Goal: Task Accomplishment & Management: Use online tool/utility

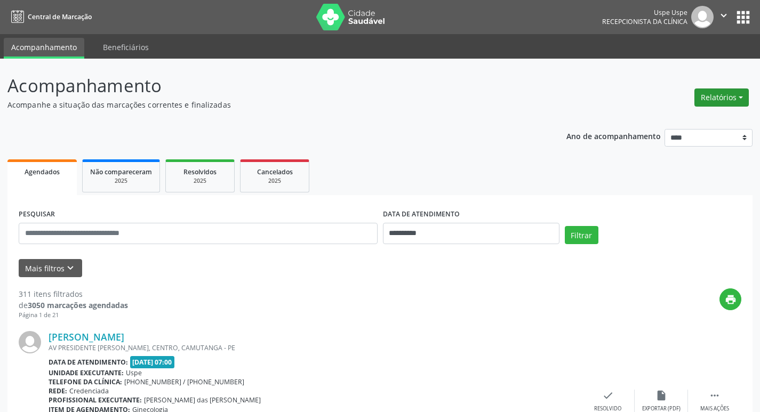
click at [734, 94] on button "Relatórios" at bounding box center [722, 98] width 54 height 18
click at [673, 119] on link "Agendamentos" at bounding box center [692, 120] width 115 height 15
select select "*"
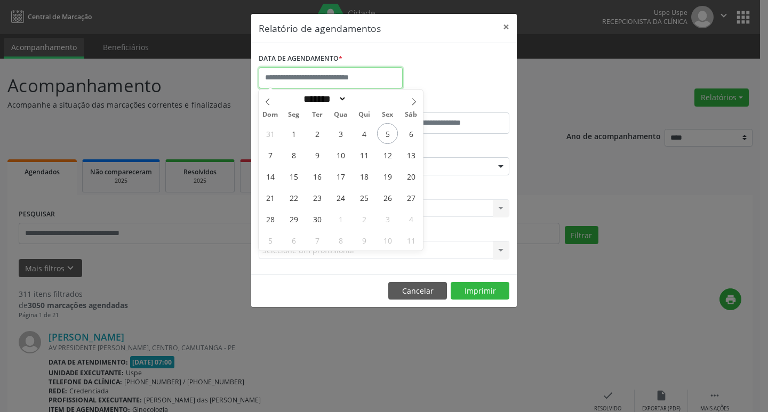
click at [307, 80] on input "text" at bounding box center [331, 77] width 144 height 21
click at [296, 152] on span "8" at bounding box center [293, 155] width 21 height 21
type input "**********"
click at [298, 150] on span "8" at bounding box center [293, 155] width 21 height 21
click at [298, 150] on label "ESPECIALIDADE" at bounding box center [284, 149] width 50 height 17
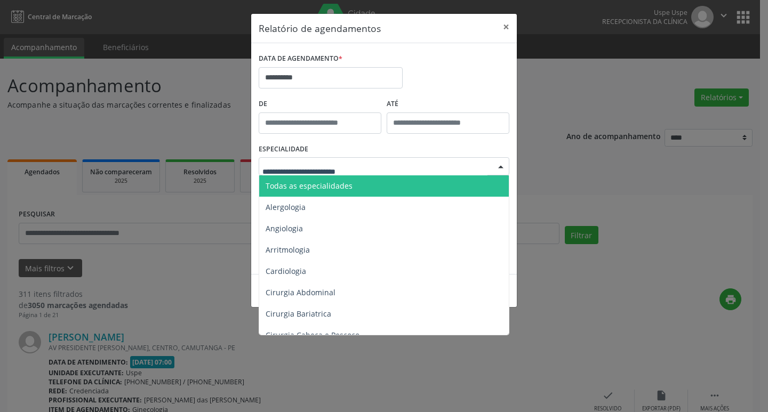
click at [328, 189] on span "Todas as especialidades" at bounding box center [309, 186] width 87 height 10
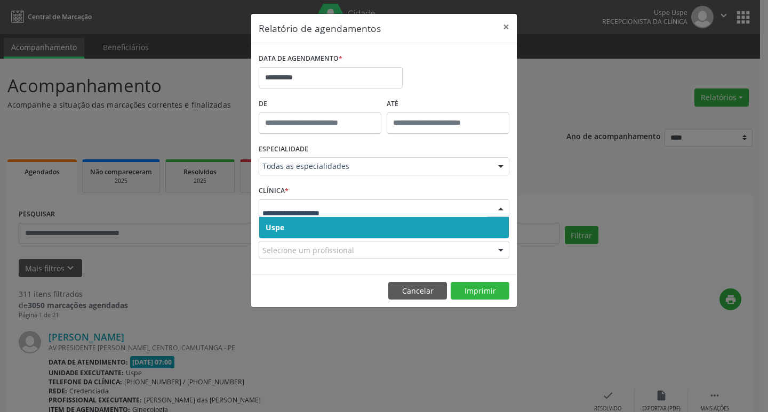
drag, startPoint x: 310, startPoint y: 223, endPoint x: 314, endPoint y: 217, distance: 7.6
click at [310, 221] on span "Uspe" at bounding box center [384, 227] width 250 height 21
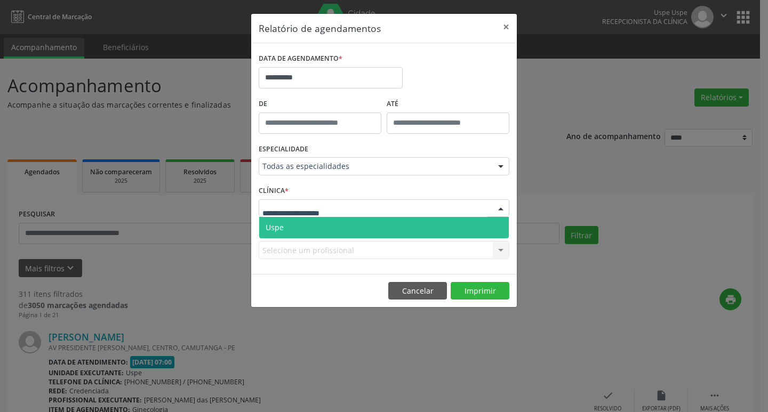
drag, startPoint x: 321, startPoint y: 225, endPoint x: 331, endPoint y: 231, distance: 11.3
click at [321, 224] on span "Uspe" at bounding box center [384, 227] width 250 height 21
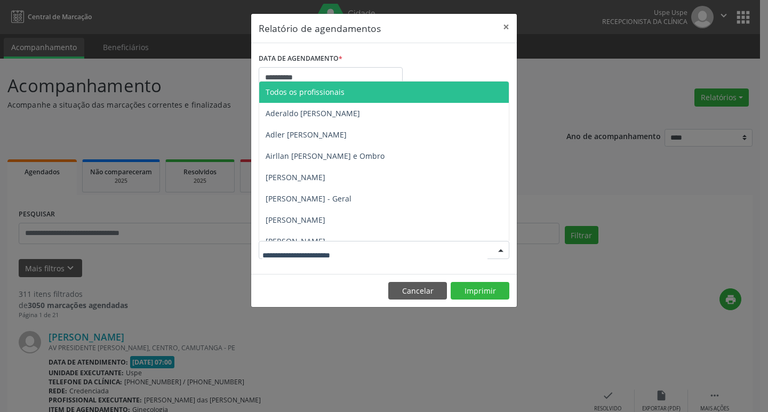
click at [358, 93] on span "Todos os profissionais" at bounding box center [406, 92] width 295 height 21
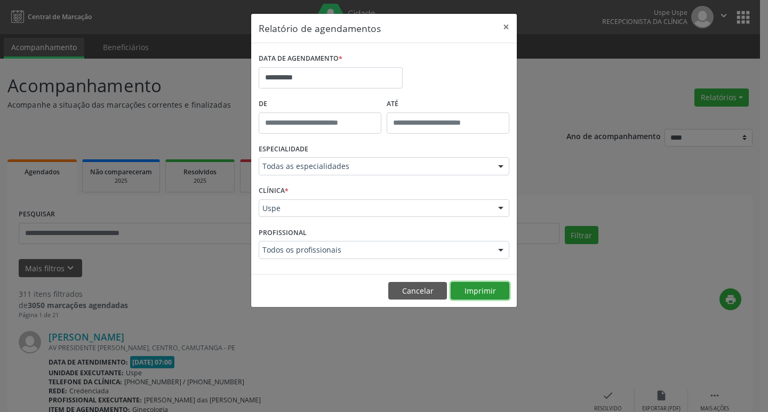
click at [469, 288] on button "Imprimir" at bounding box center [480, 291] width 59 height 18
